Goal: Information Seeking & Learning: Learn about a topic

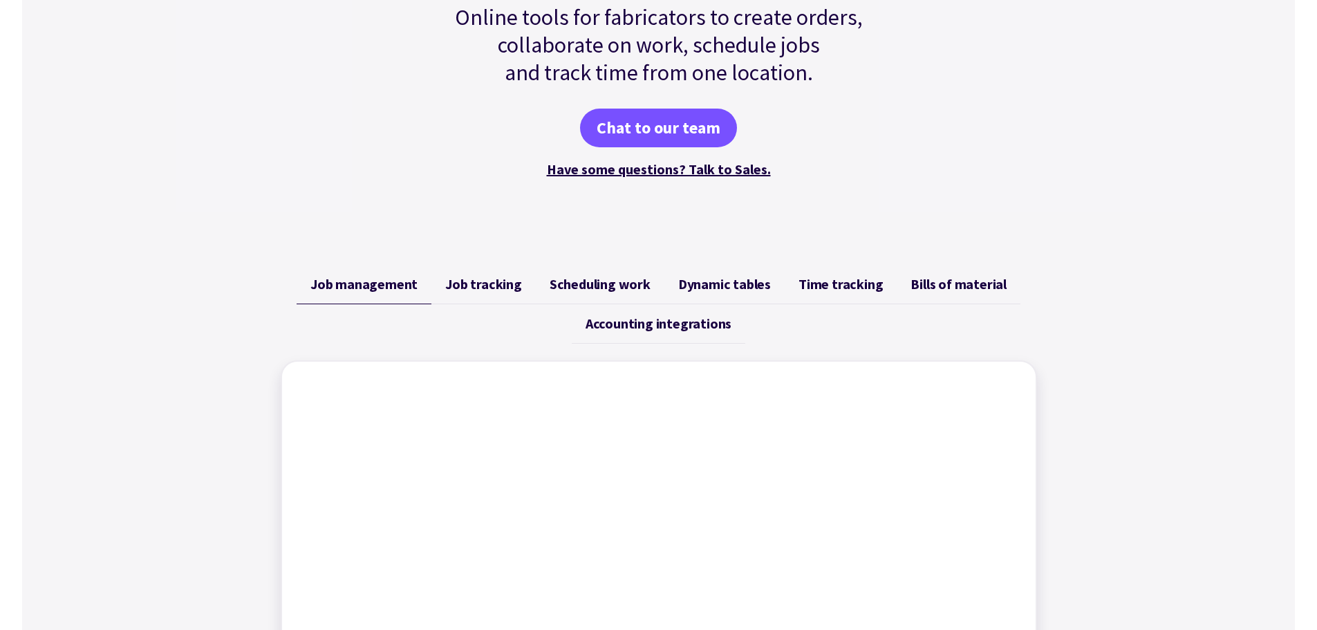
scroll to position [346, 0]
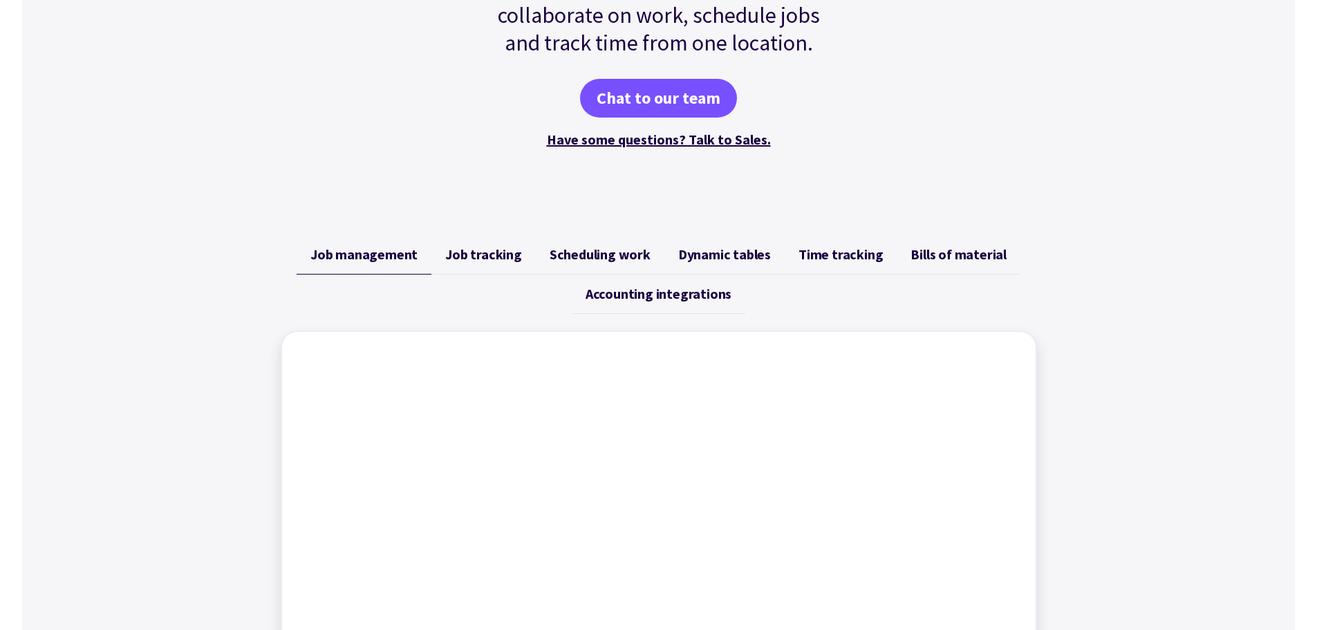
click at [509, 262] on span "Job tracking" at bounding box center [483, 254] width 77 height 17
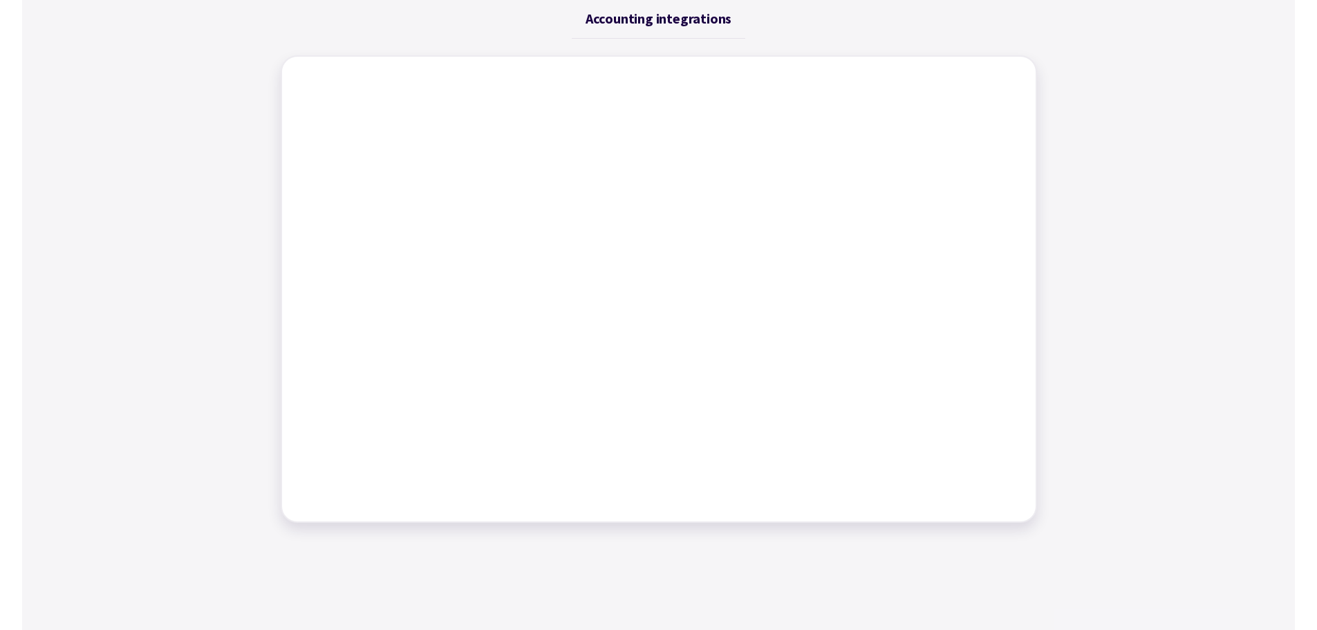
scroll to position [484, 0]
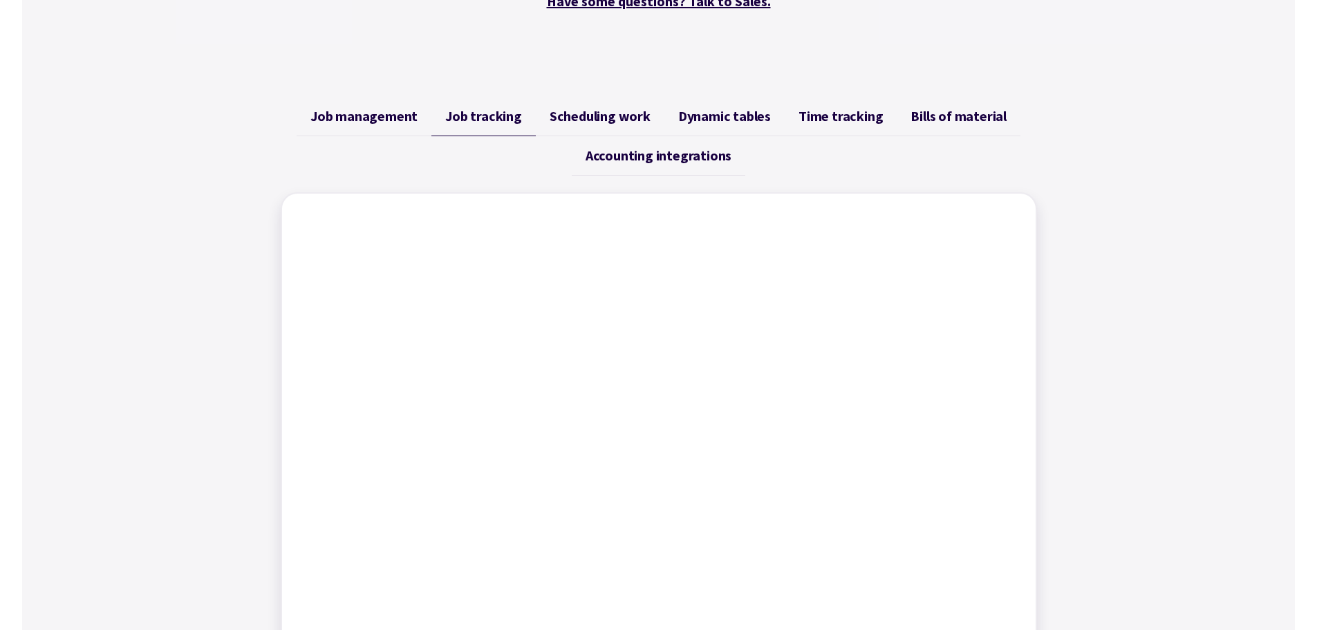
click at [616, 113] on span "Scheduling work" at bounding box center [600, 116] width 101 height 17
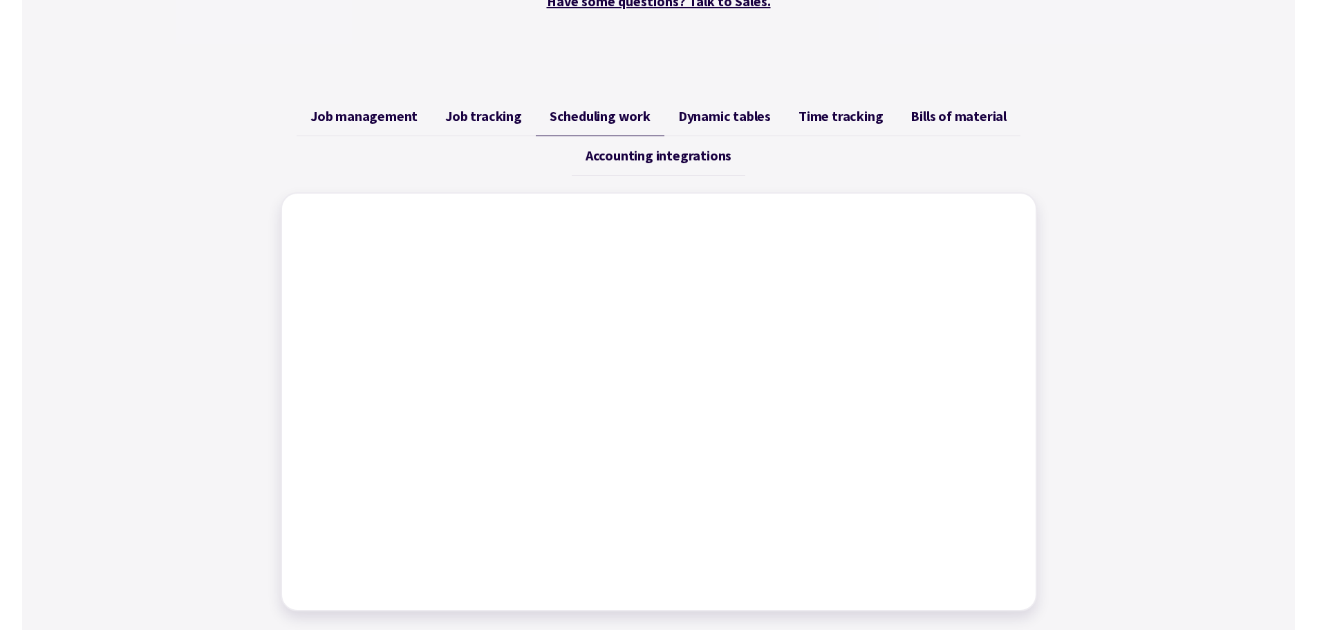
click at [726, 114] on span "Dynamic tables" at bounding box center [724, 116] width 93 height 17
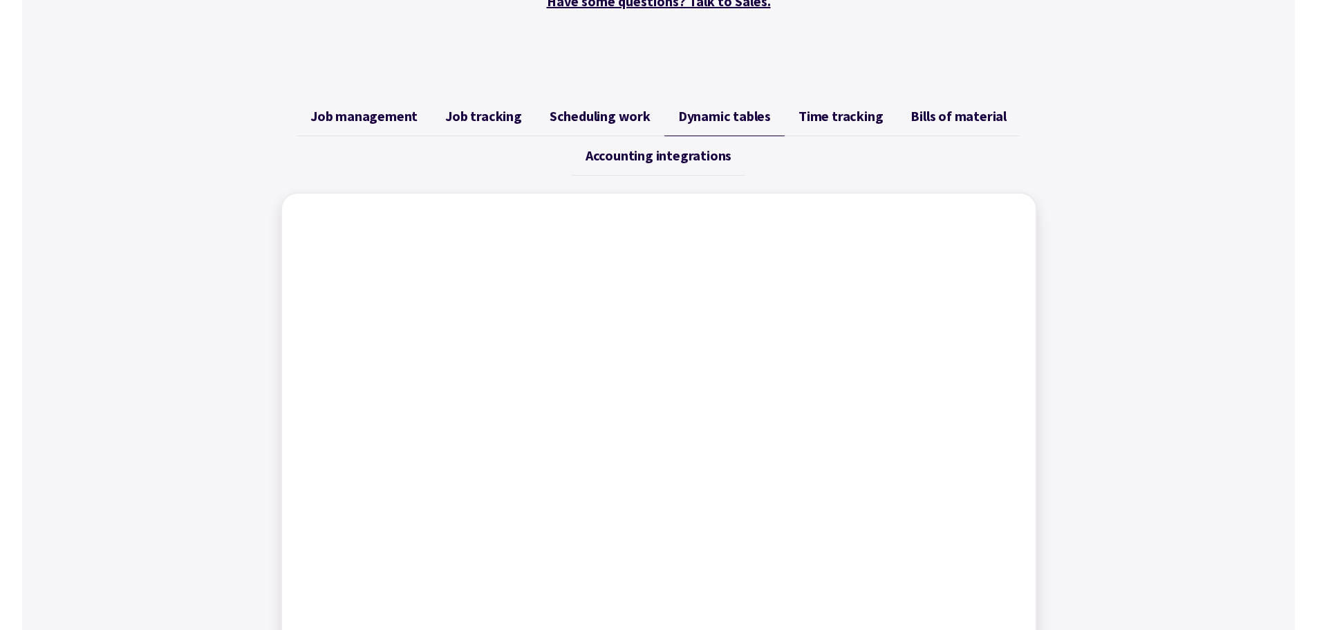
click at [834, 122] on span "Time tracking" at bounding box center [841, 116] width 84 height 17
click at [931, 113] on span "Bills of material" at bounding box center [959, 116] width 96 height 17
click at [685, 149] on span "Accounting integrations" at bounding box center [659, 155] width 146 height 17
click at [786, 163] on ul "Job management Job tracking Scheduling work Dynamic tables Time tracking Bills …" at bounding box center [659, 136] width 756 height 79
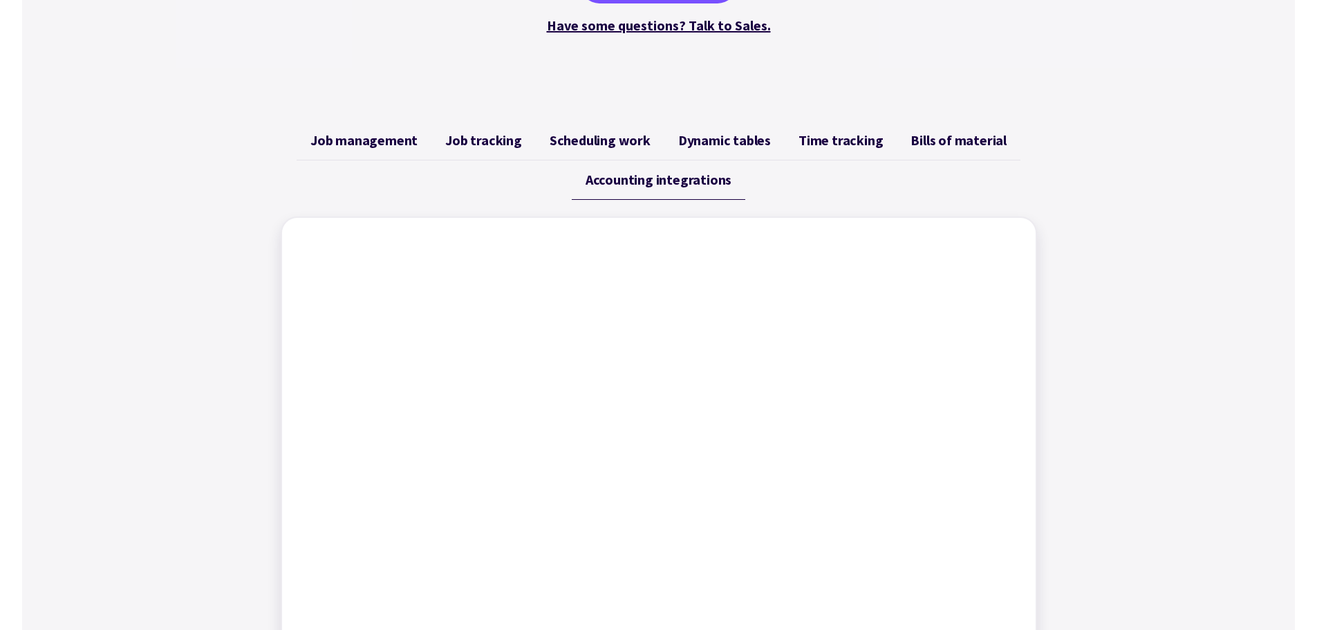
scroll to position [415, 0]
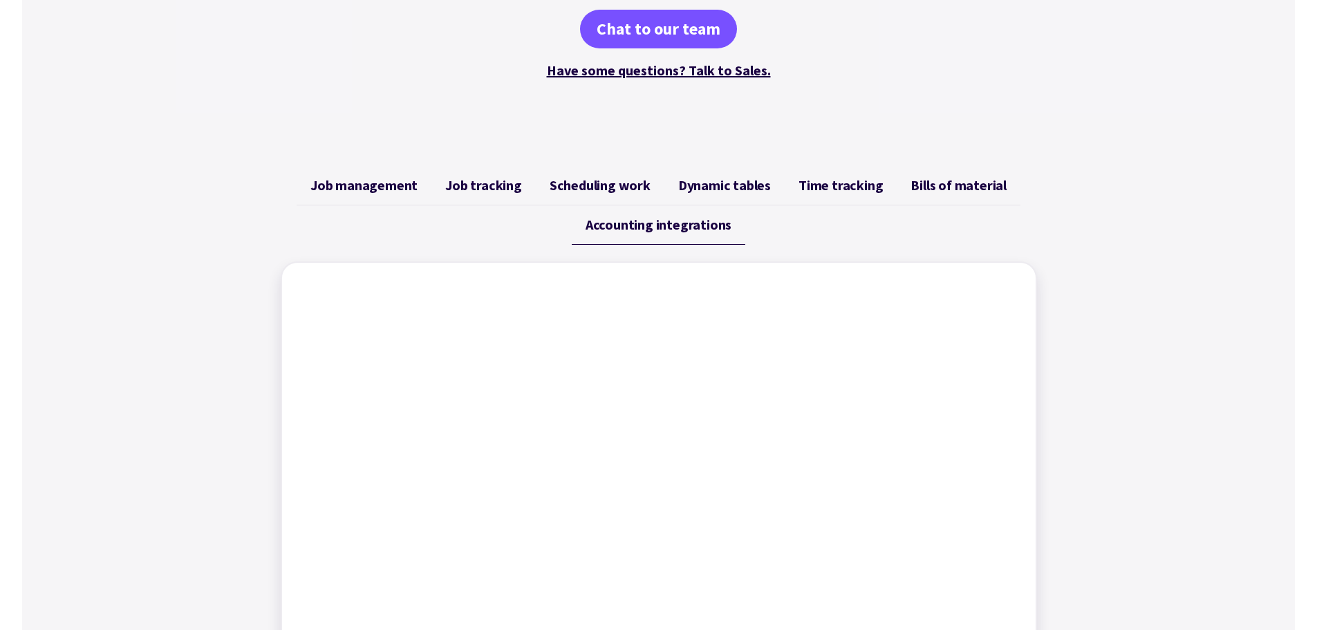
click at [658, 240] on link "Accounting integrations" at bounding box center [659, 224] width 174 height 39
click at [952, 192] on span "Bills of material" at bounding box center [959, 185] width 96 height 17
click at [852, 190] on span "Time tracking" at bounding box center [841, 185] width 84 height 17
click at [738, 185] on span "Dynamic tables" at bounding box center [724, 185] width 93 height 17
click at [667, 223] on span "Accounting integrations" at bounding box center [659, 224] width 146 height 17
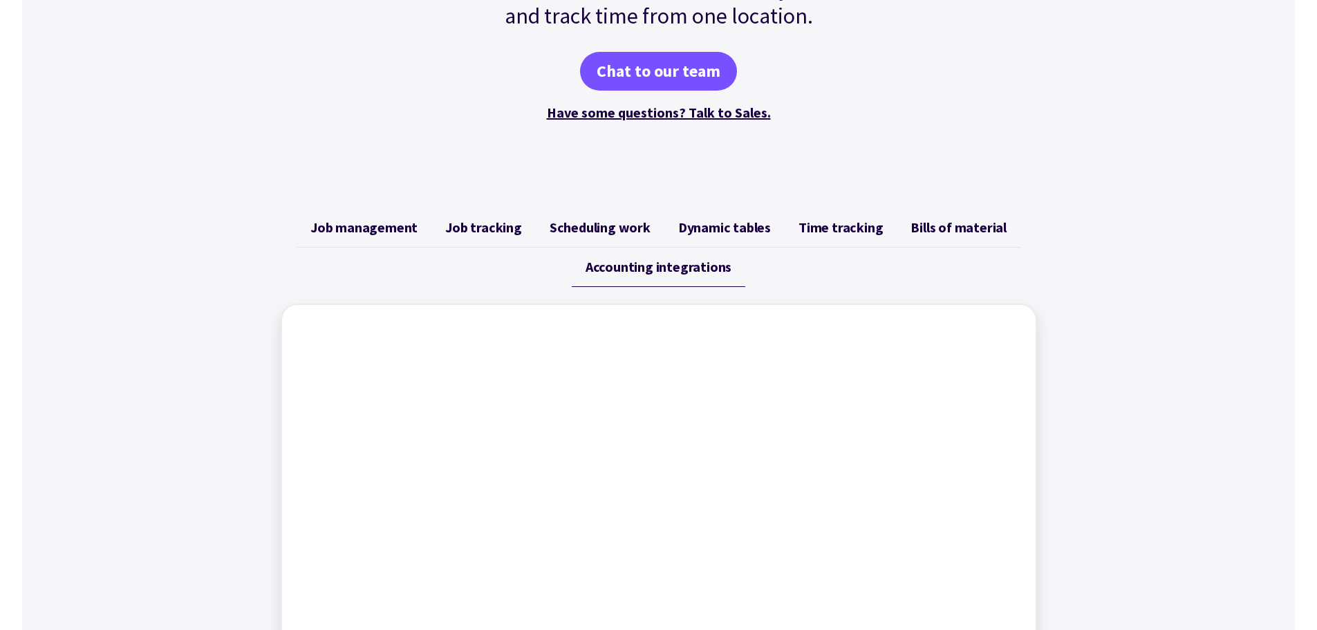
scroll to position [346, 0]
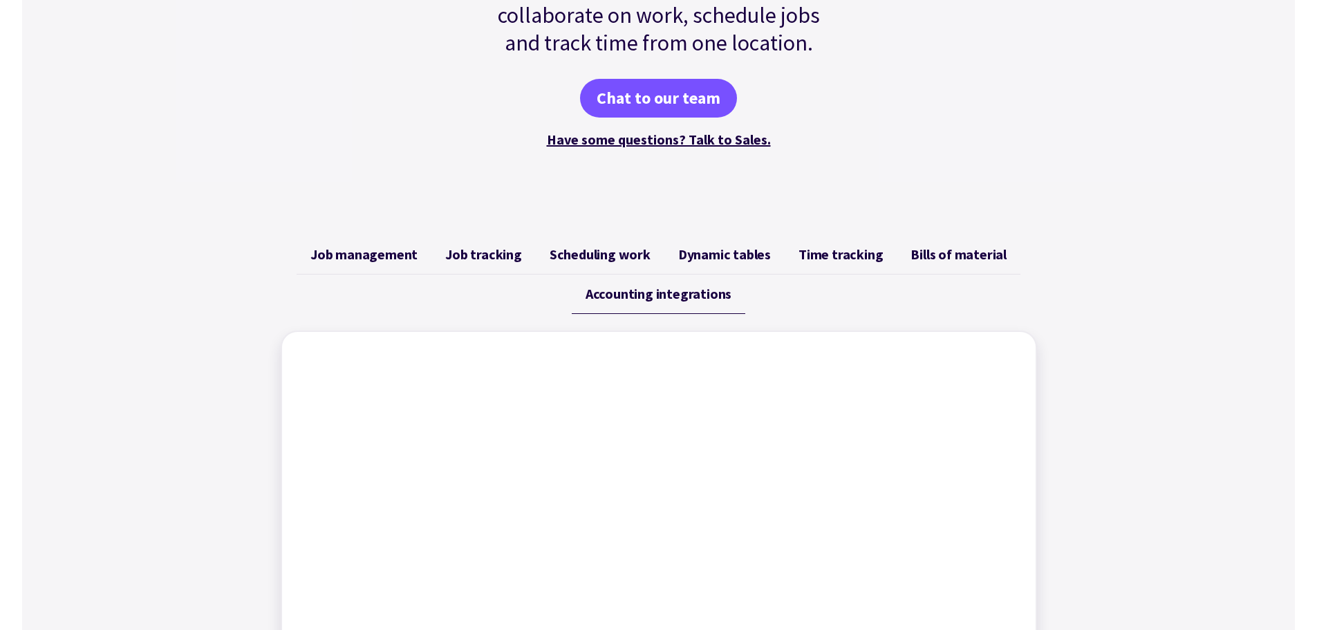
click at [586, 249] on span "Scheduling work" at bounding box center [600, 254] width 101 height 17
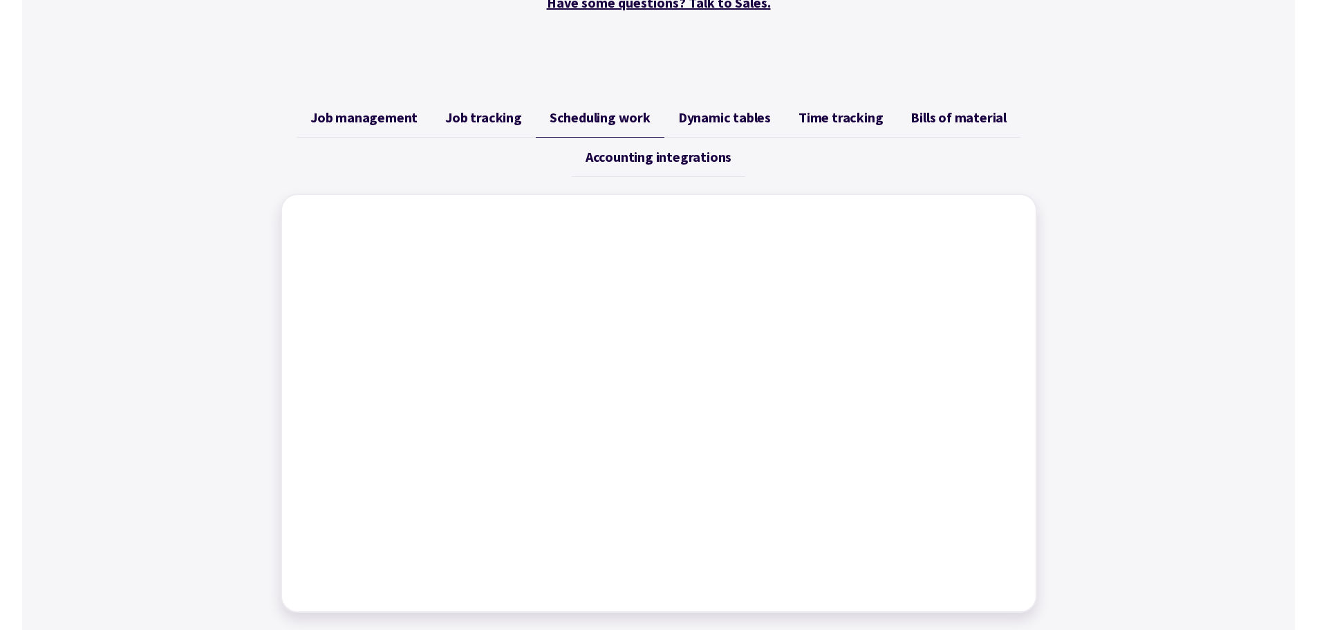
scroll to position [484, 0]
click at [502, 114] on span "Job tracking" at bounding box center [483, 116] width 77 height 17
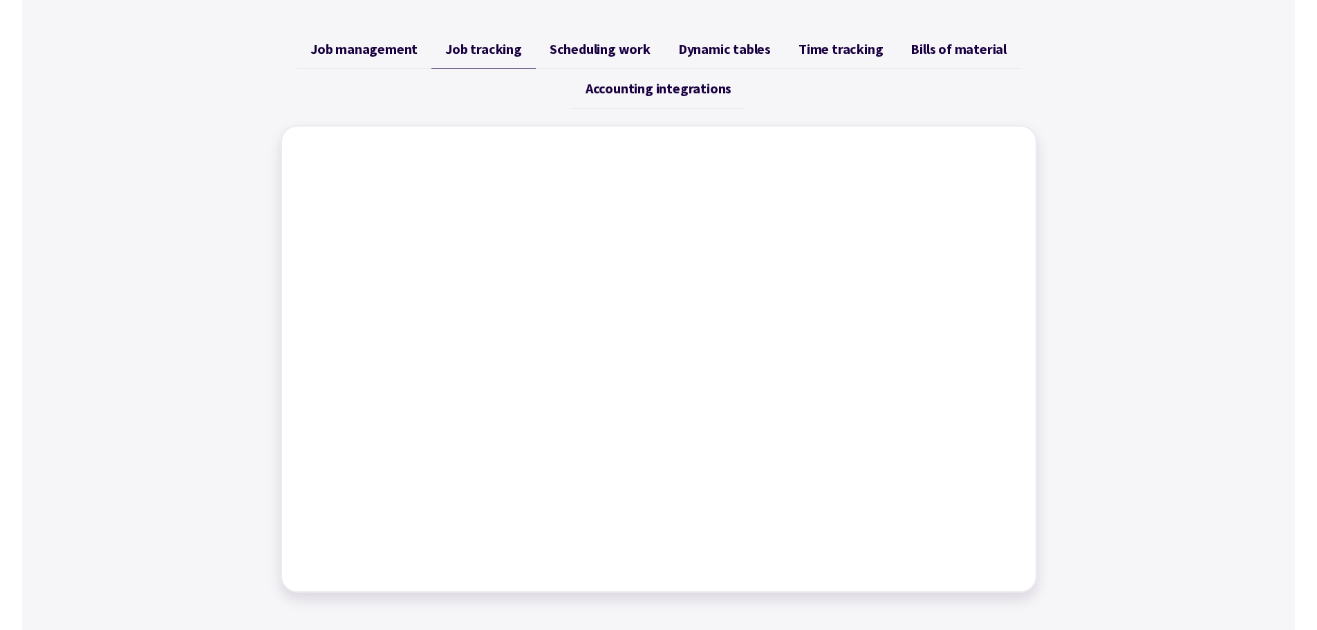
scroll to position [415, 0]
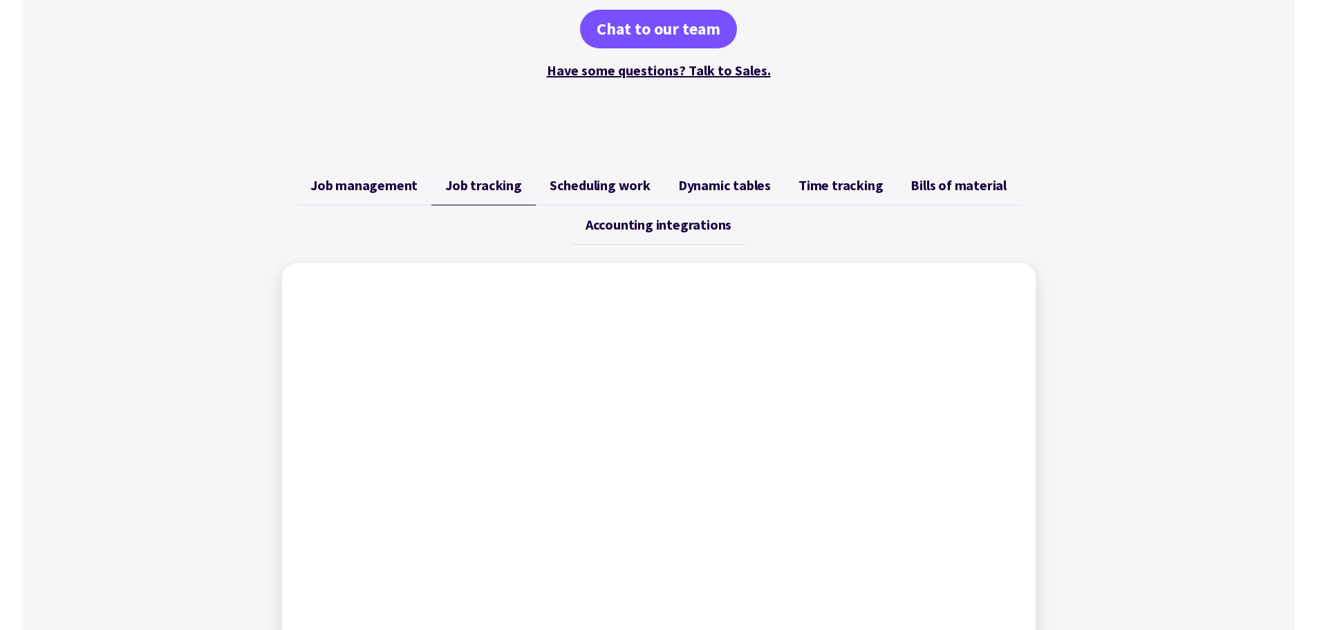
click at [351, 196] on link "Job management" at bounding box center [364, 185] width 135 height 39
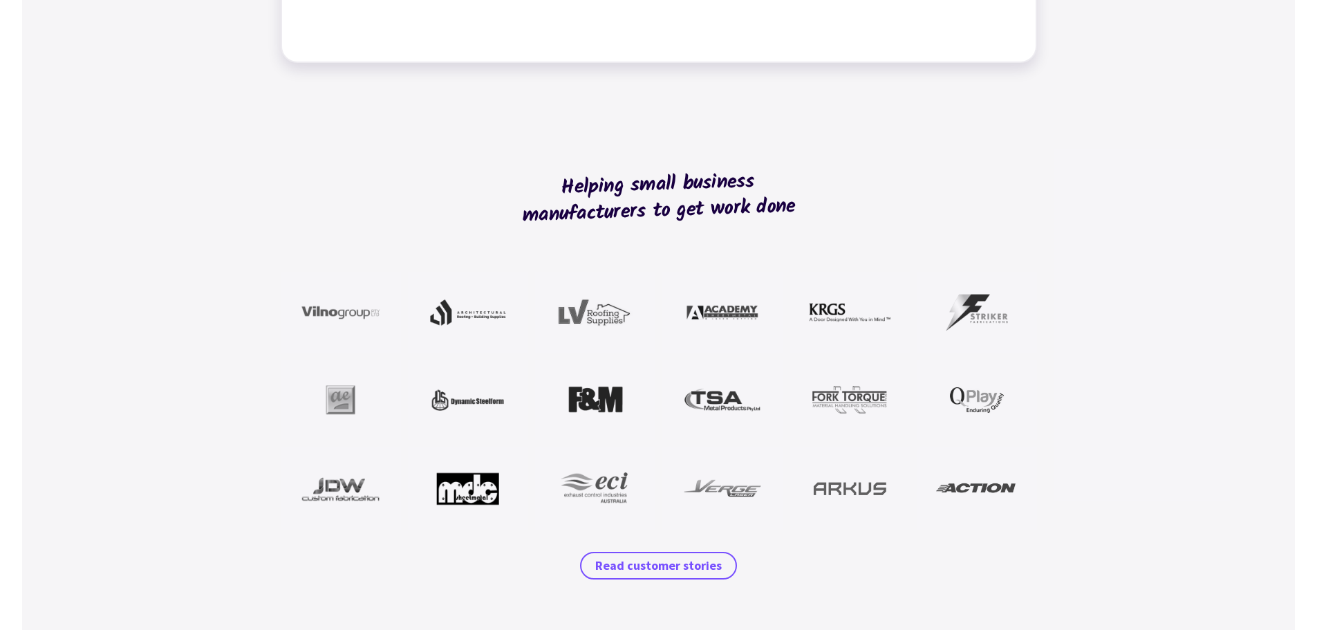
scroll to position [1176, 0]
